Goal: Task Accomplishment & Management: Manage account settings

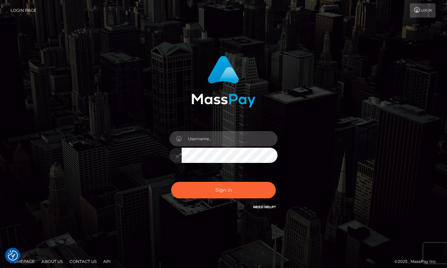
type input "[EMAIL_ADDRESS][DOMAIN_NAME]"
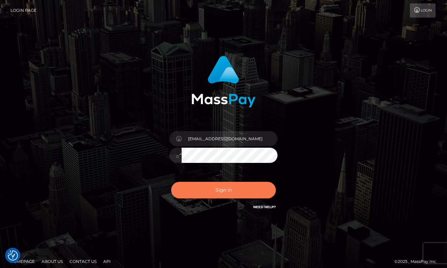
click at [193, 188] on button "Sign in" at bounding box center [223, 190] width 105 height 17
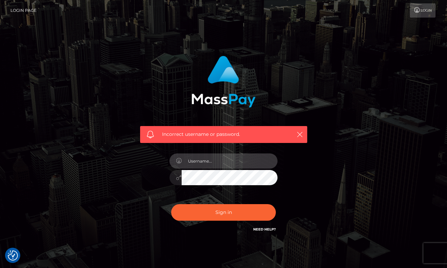
type input "[EMAIL_ADDRESS][DOMAIN_NAME]"
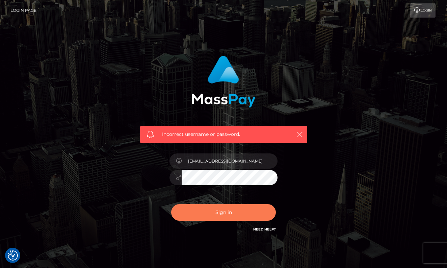
click at [232, 217] on button "Sign in" at bounding box center [223, 212] width 105 height 17
type input "[EMAIL_ADDRESS][DOMAIN_NAME]"
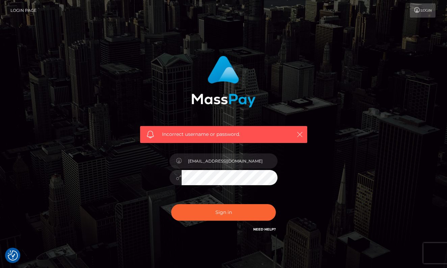
click at [302, 135] on icon "button" at bounding box center [300, 134] width 7 height 7
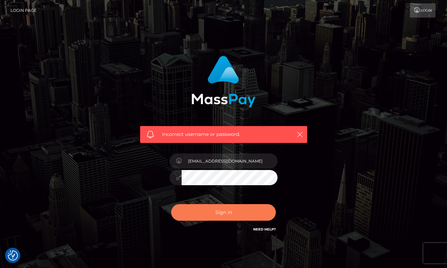
click at [218, 213] on button "Sign in" at bounding box center [223, 212] width 105 height 17
